Goal: Information Seeking & Learning: Learn about a topic

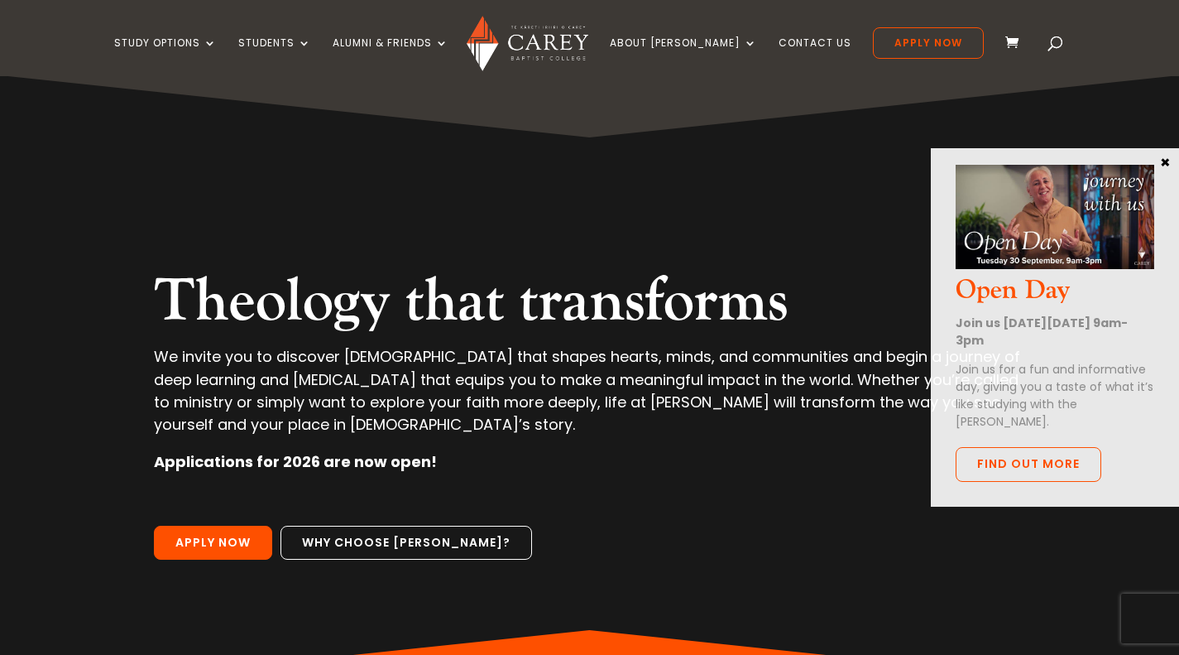
click at [400, 51] on link "Alumni & Friends" at bounding box center [391, 56] width 116 height 39
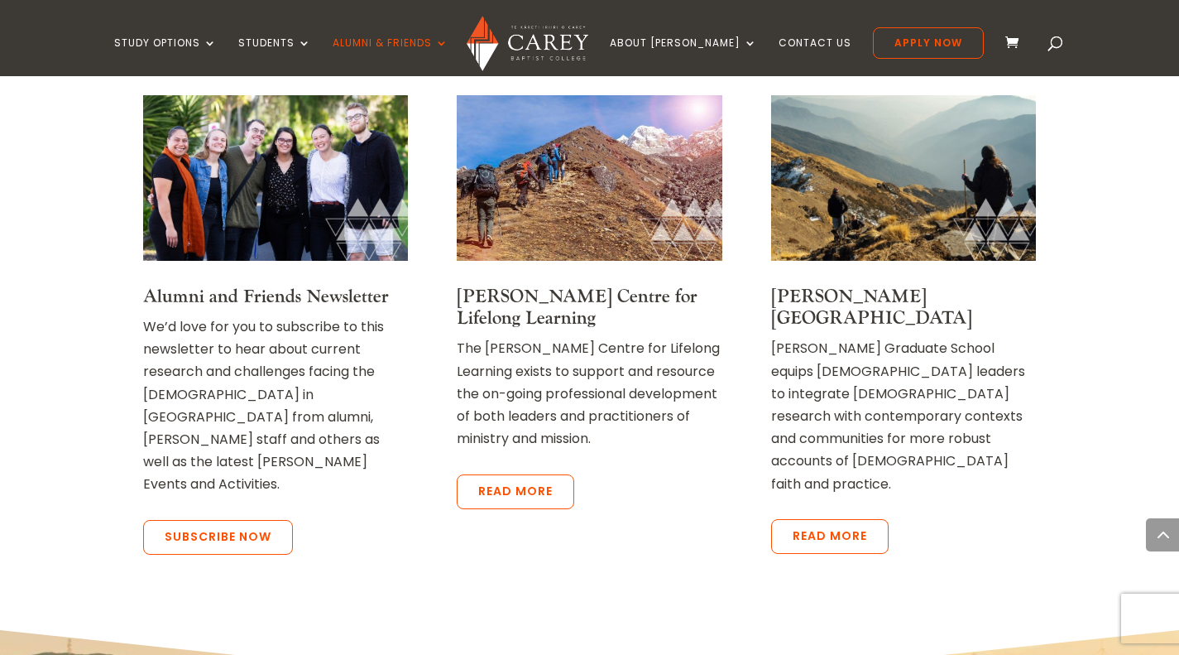
scroll to position [1655, 0]
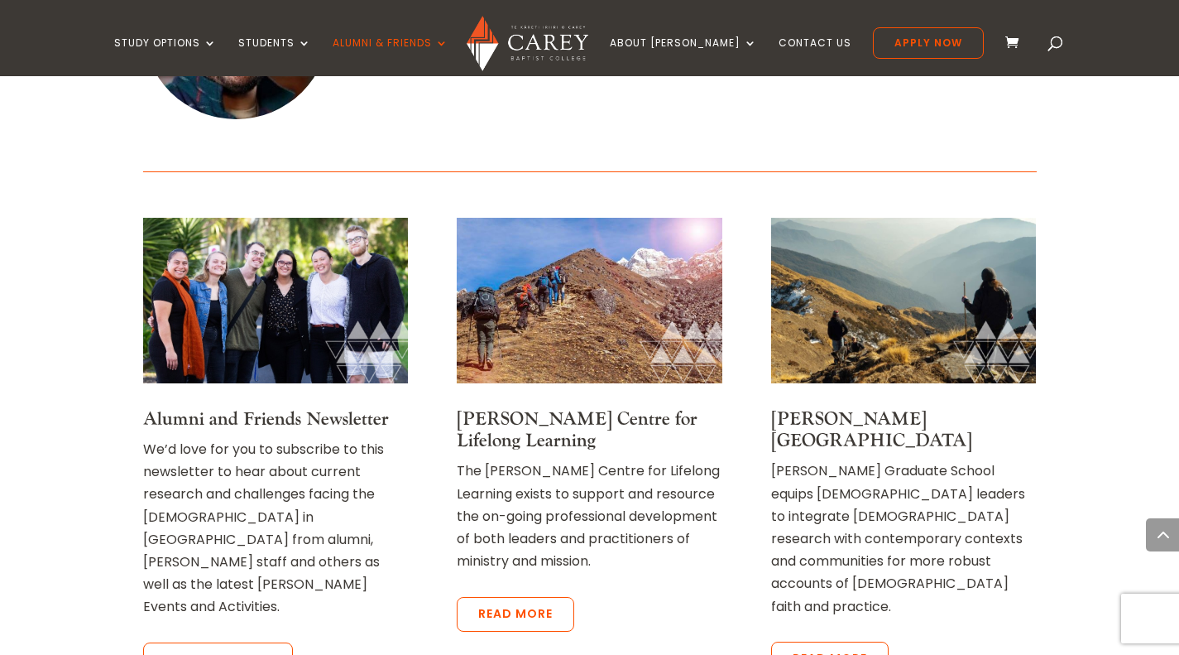
click at [233, 250] on img at bounding box center [275, 301] width 265 height 166
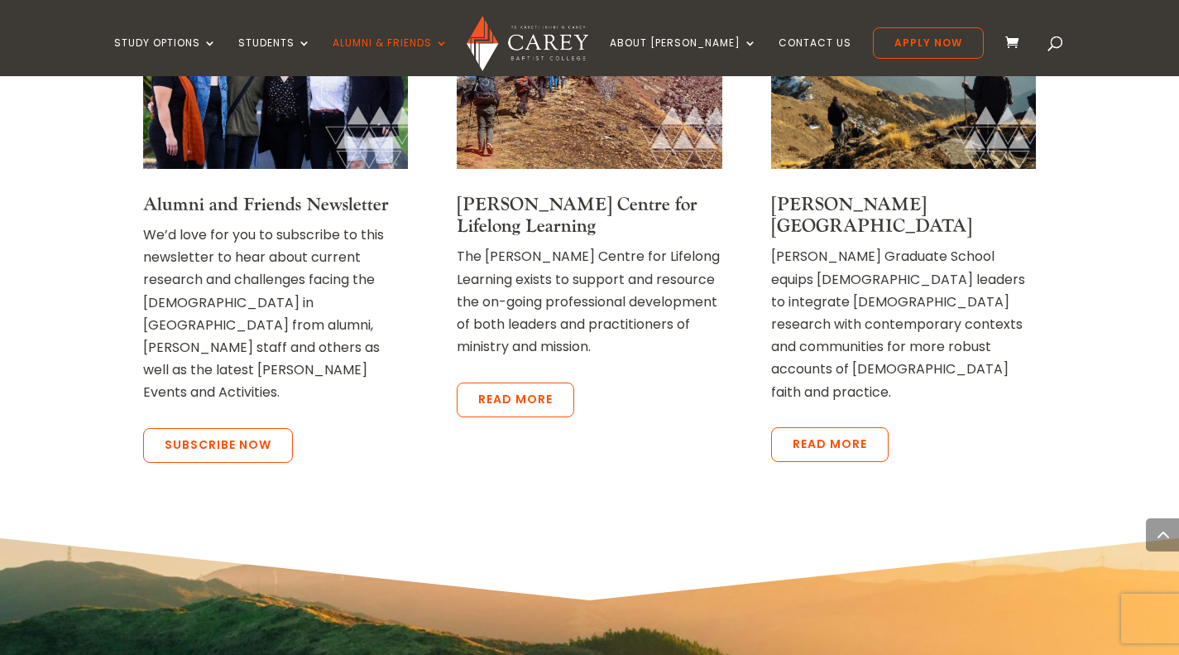
scroll to position [1738, 0]
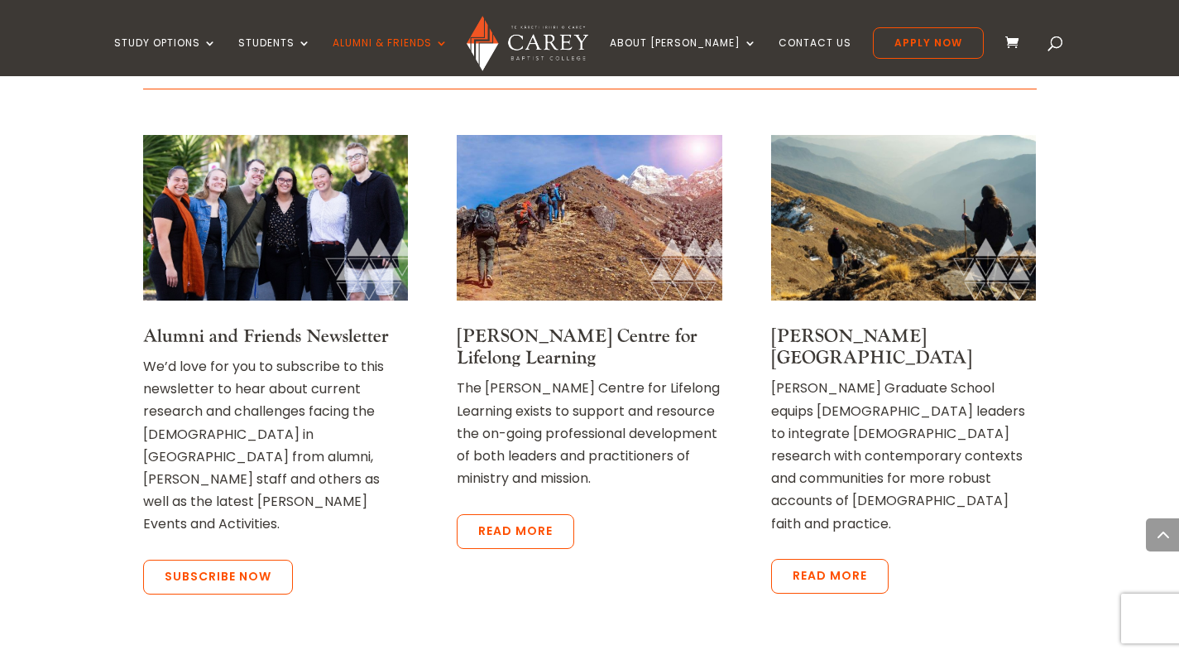
click at [845, 142] on img at bounding box center [903, 218] width 265 height 166
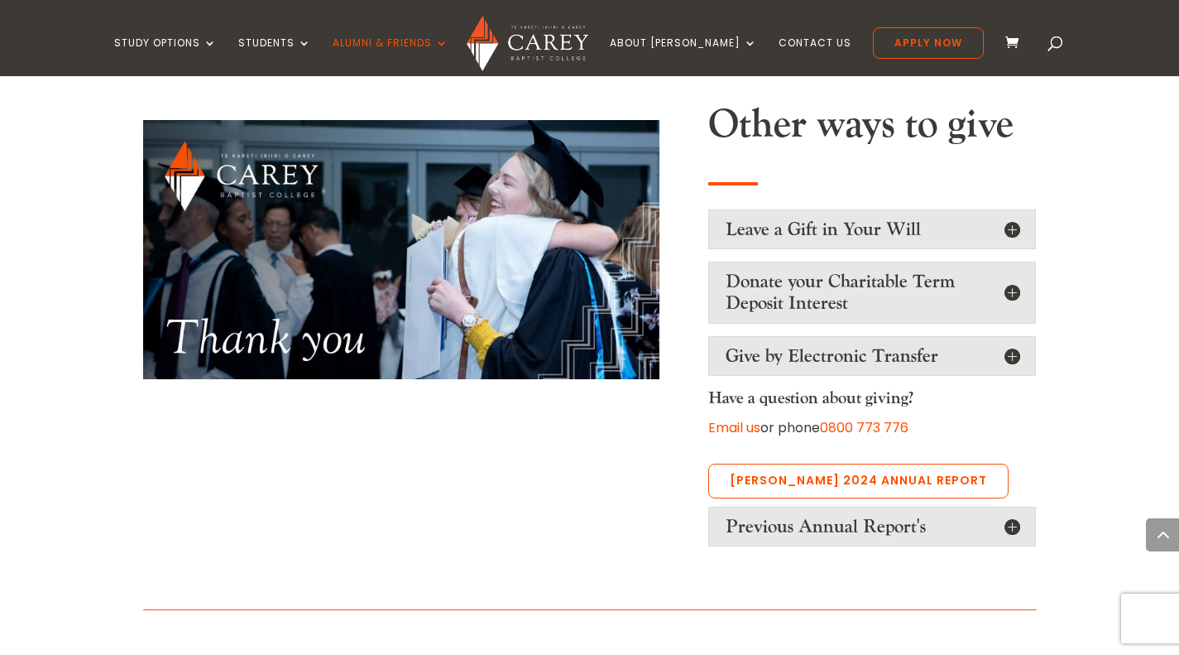
scroll to position [1324, 0]
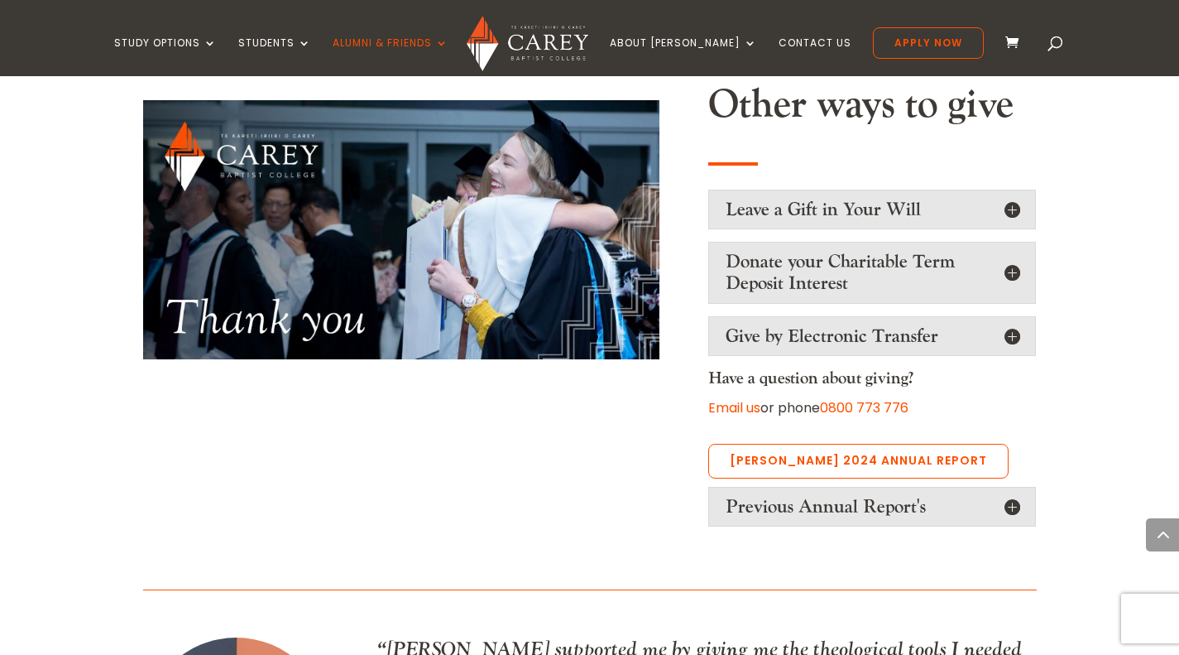
click at [773, 199] on h5 "Leave a Gift in Your Will" at bounding box center [872, 210] width 293 height 22
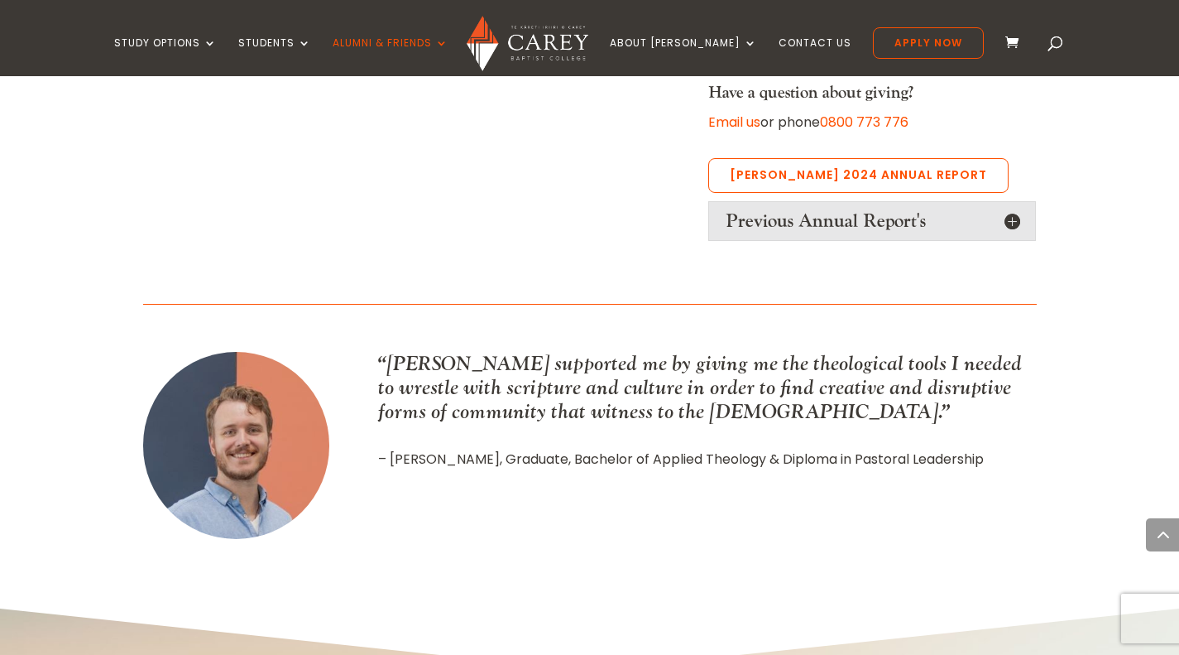
scroll to position [1464, 0]
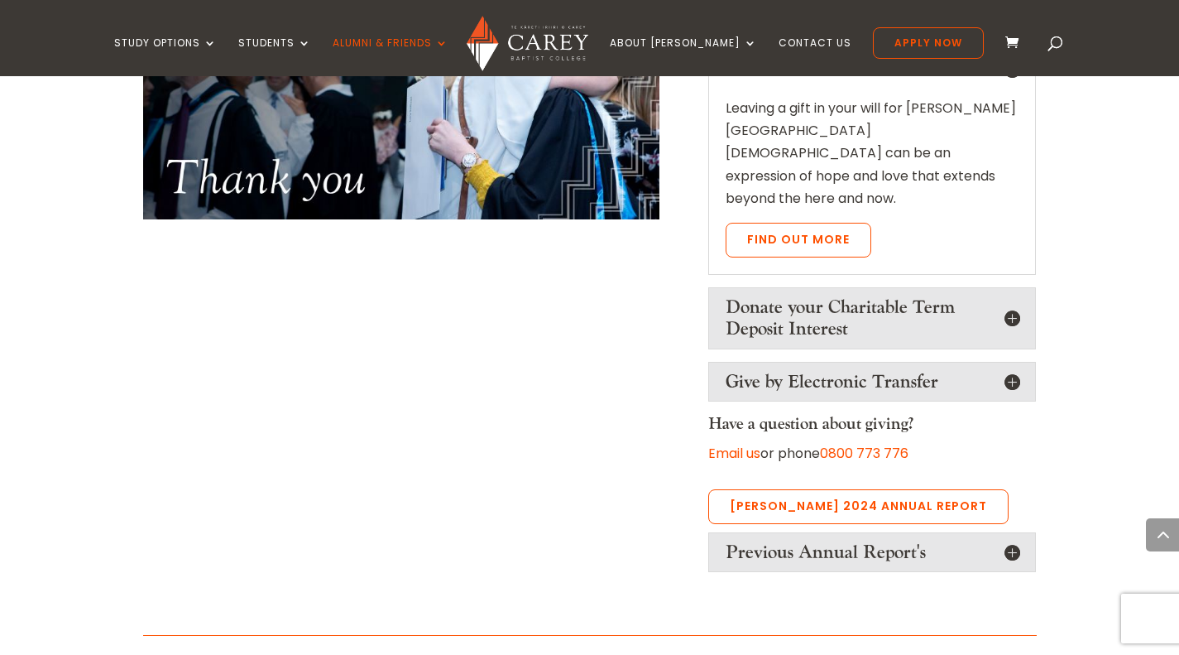
click at [764, 541] on h5 "Previous Annual Report's" at bounding box center [872, 552] width 293 height 22
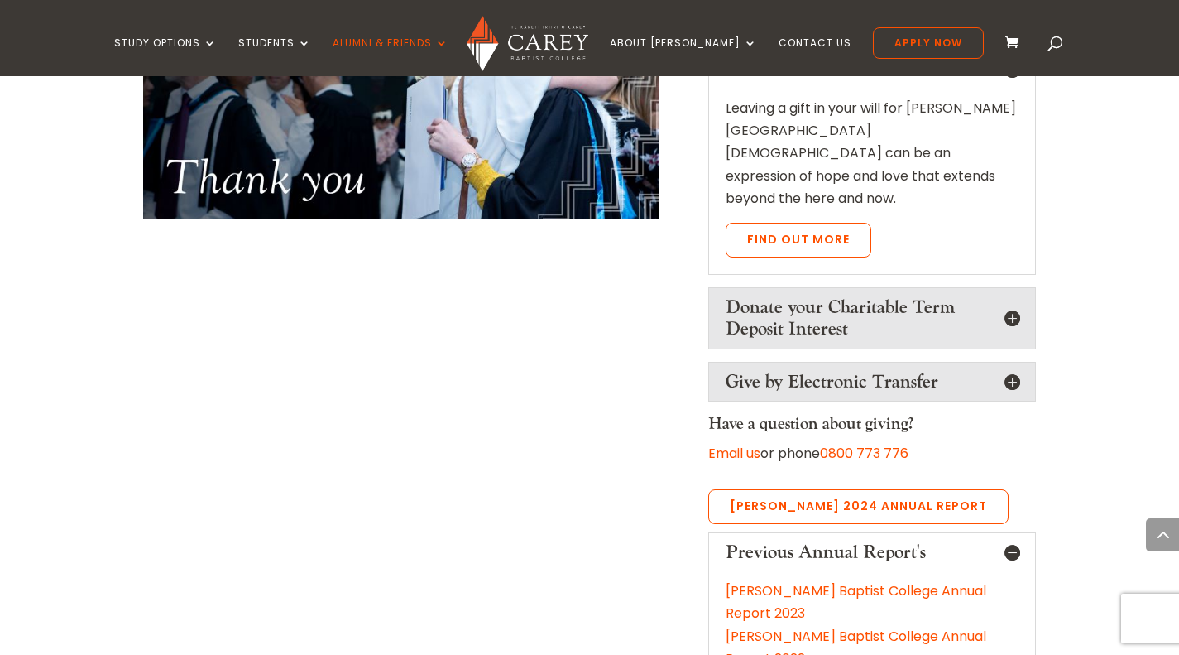
click at [782, 489] on link "Carey's 2024 Annual Report" at bounding box center [858, 506] width 300 height 35
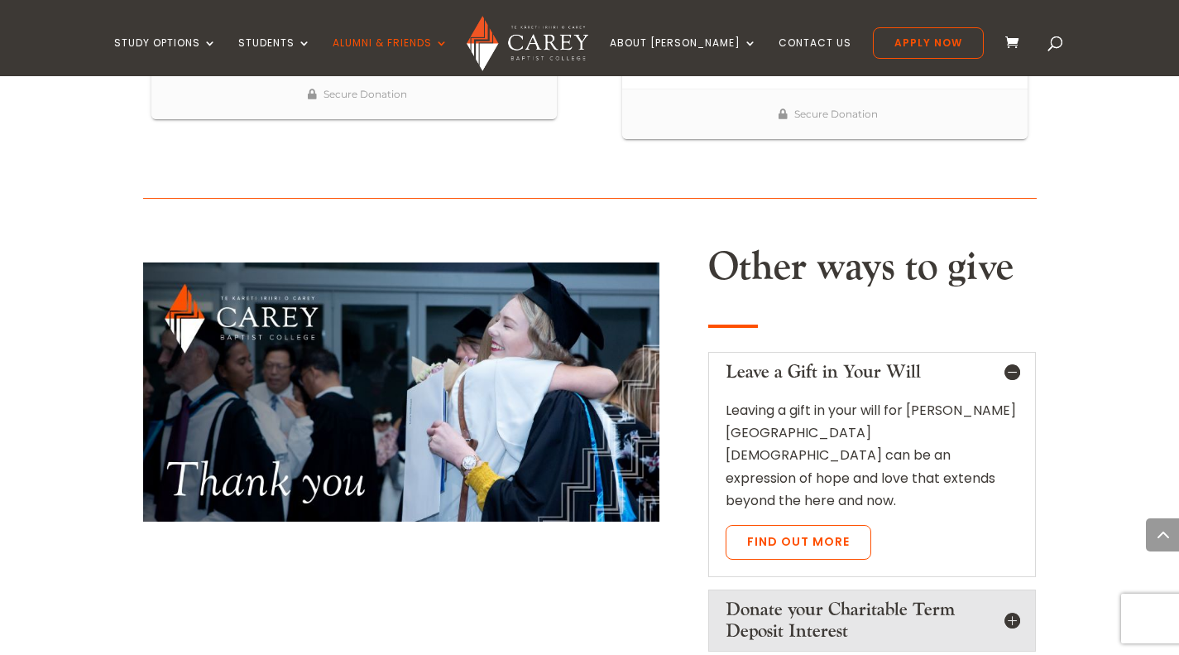
scroll to position [968, 0]
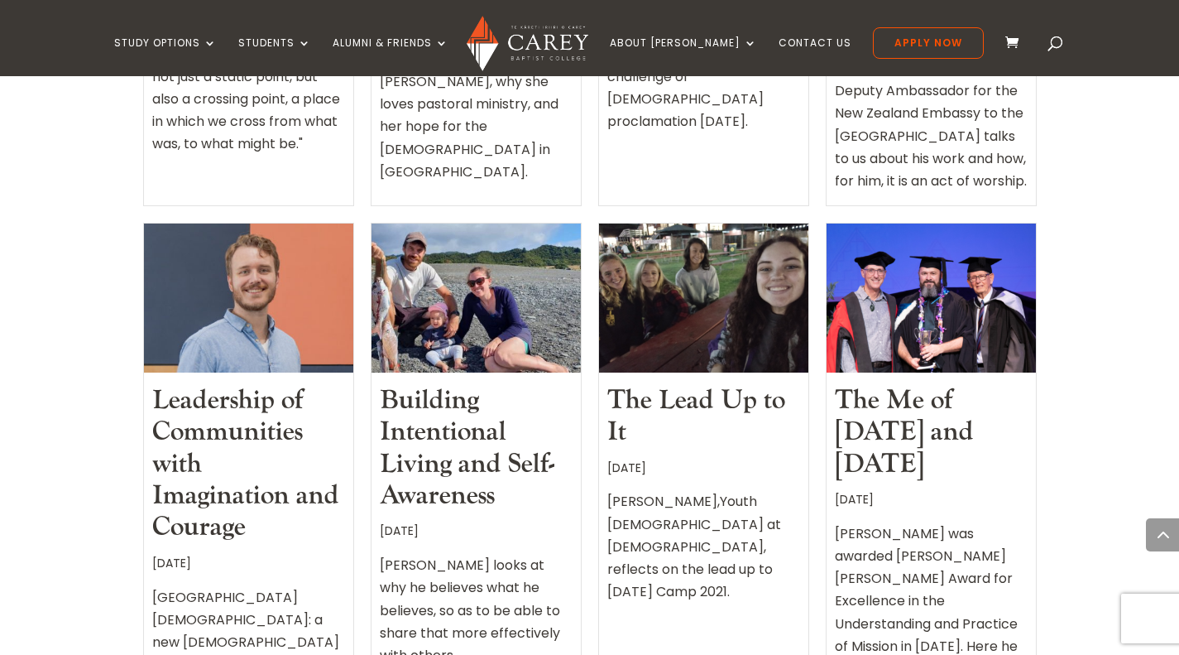
scroll to position [1738, 0]
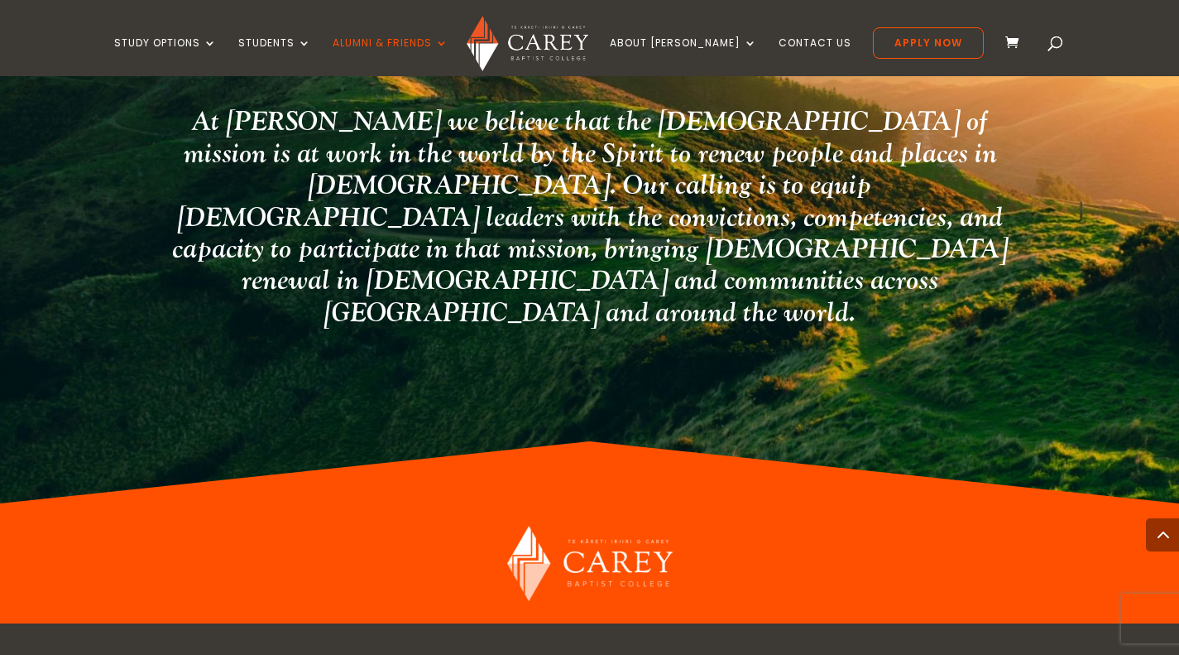
scroll to position [2075, 0]
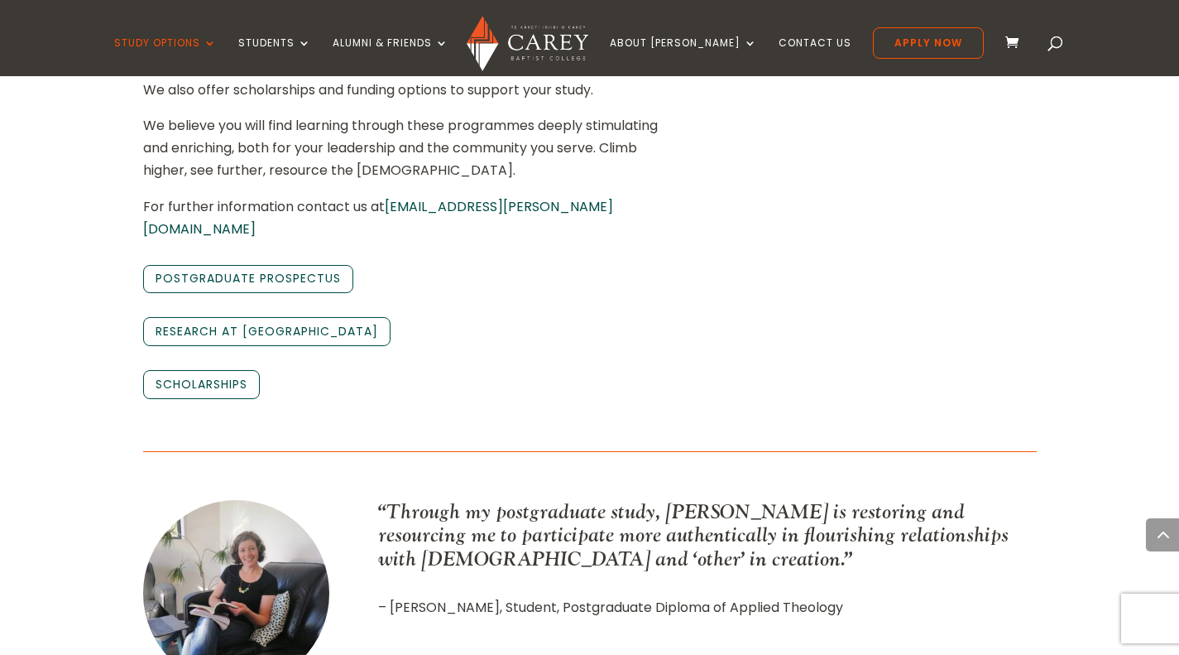
scroll to position [1242, 0]
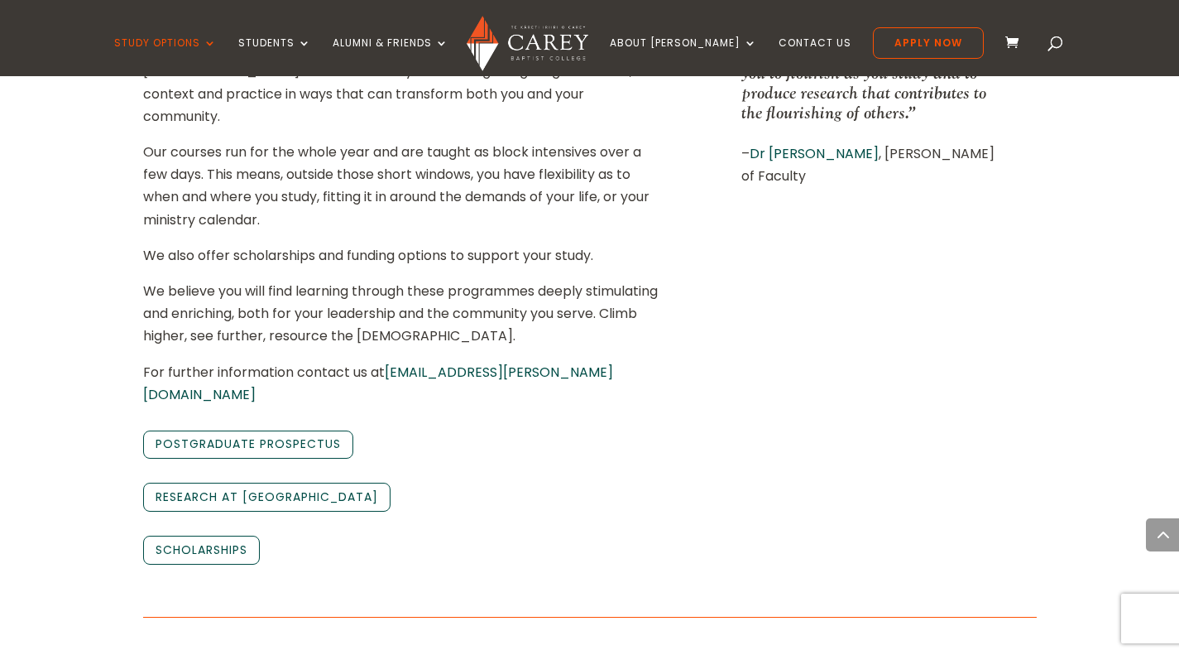
click at [203, 536] on link "Scholarships" at bounding box center [201, 550] width 117 height 28
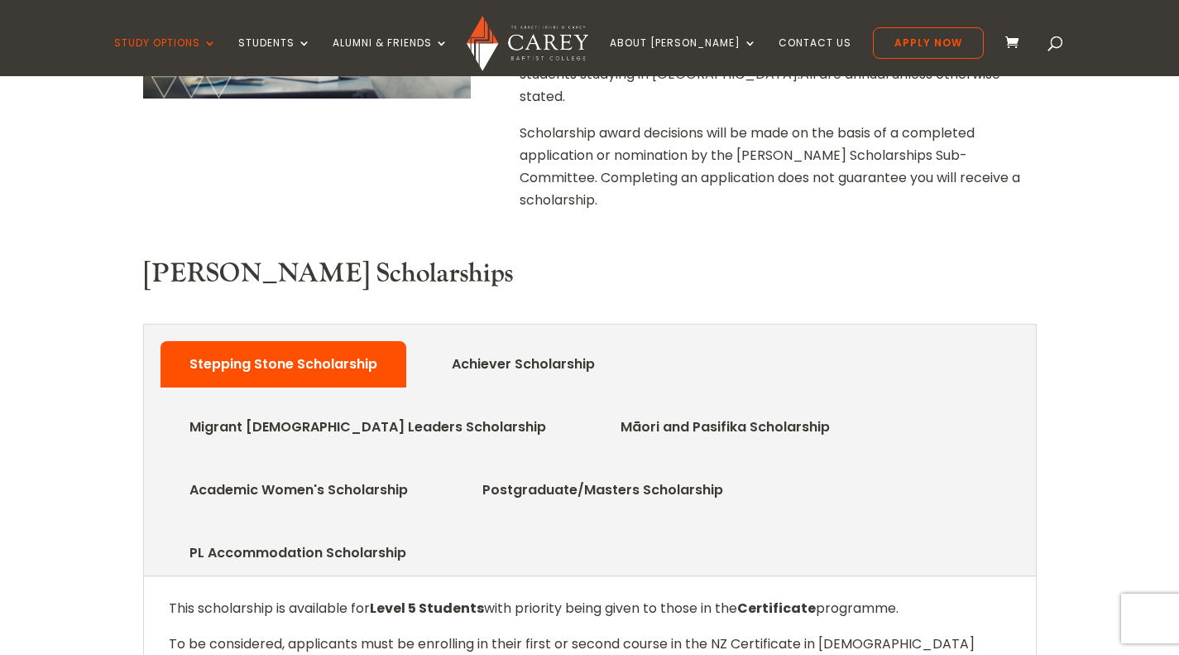
scroll to position [662, 0]
